Goal: Check status

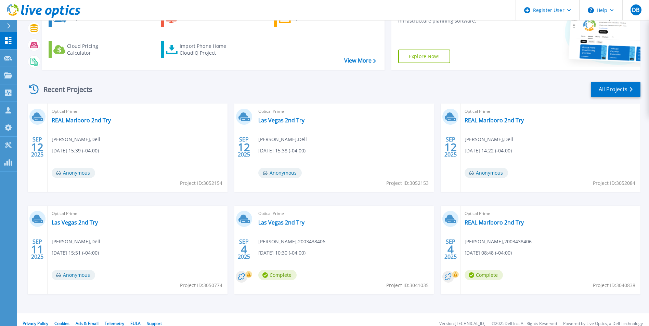
scroll to position [81, 0]
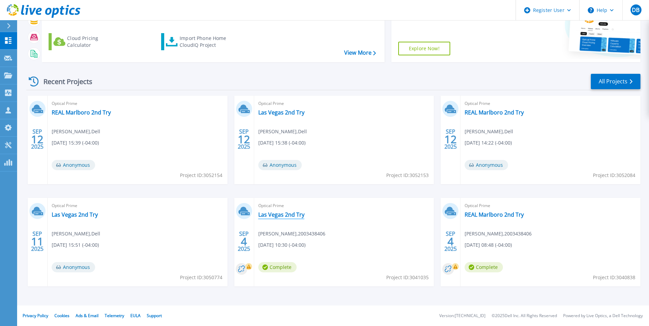
click at [296, 214] on link "Las Vegas 2nd Try" at bounding box center [281, 215] width 46 height 7
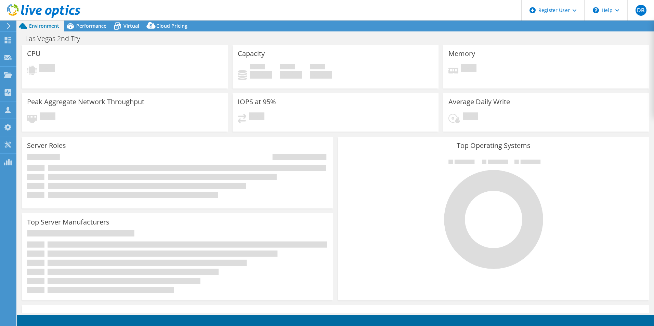
select select "USD"
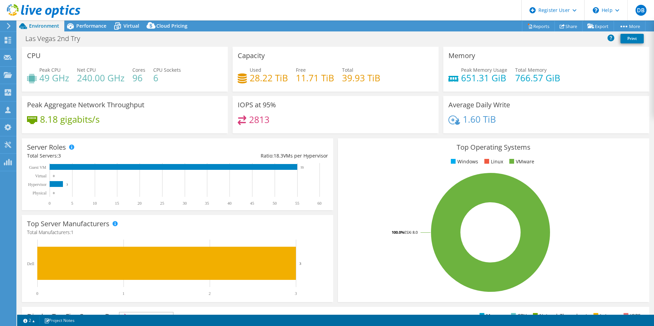
click at [435, 119] on div "IOPS at 95% 2813" at bounding box center [336, 114] width 206 height 37
